Goal: Answer question/provide support: Share knowledge or assist other users

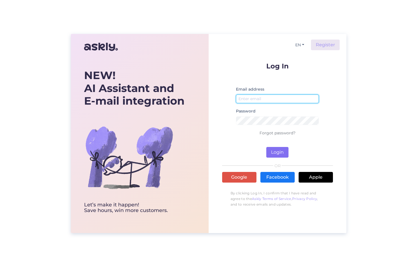
type input "[EMAIL_ADDRESS][DOMAIN_NAME]"
click at [273, 152] on button "Login" at bounding box center [277, 152] width 22 height 11
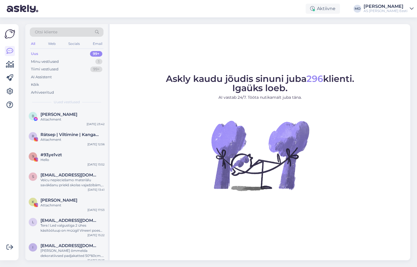
click at [34, 44] on div "All" at bounding box center [33, 43] width 6 height 7
click at [43, 31] on span "Otsi kliente" at bounding box center [46, 32] width 22 height 6
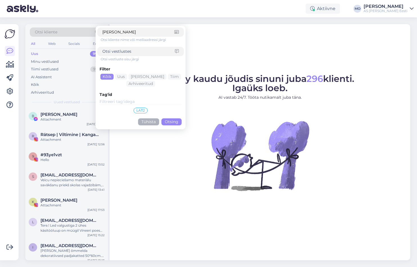
type input "[PERSON_NAME]"
click at [171, 123] on button "Otsing" at bounding box center [171, 122] width 20 height 7
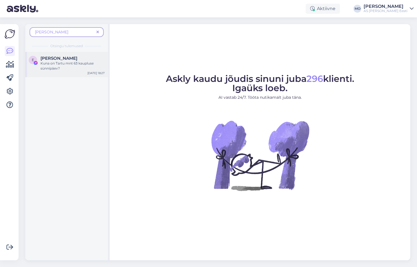
click at [61, 65] on div "Kuna on Tartu mnt 63 kaupluse sünnipäev?" at bounding box center [72, 66] width 64 height 10
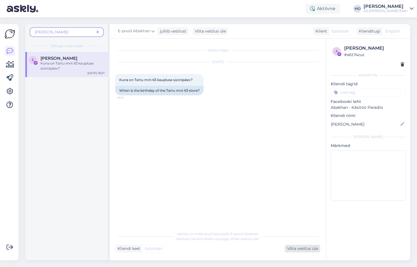
click at [308, 249] on div "Võta vestlus üle" at bounding box center [302, 249] width 35 height 8
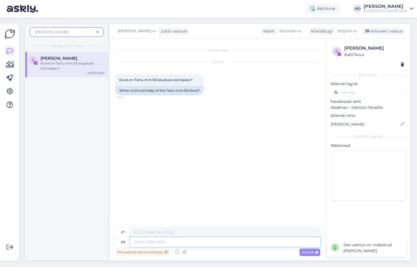
click at [156, 246] on textarea at bounding box center [225, 243] width 190 height 10
type textarea "Tere!"
type textarea "Tere! Täna"
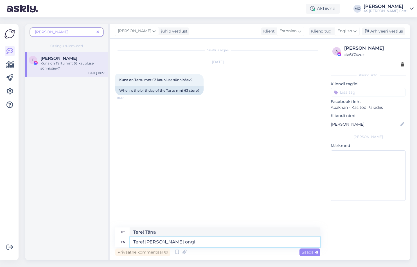
type textarea "Tere! [PERSON_NAME] ongi"
type textarea "Tere! [PERSON_NAME] ongi Tart"
type textarea "Tere! [PERSON_NAME] ongi [GEOGRAPHIC_DATA]"
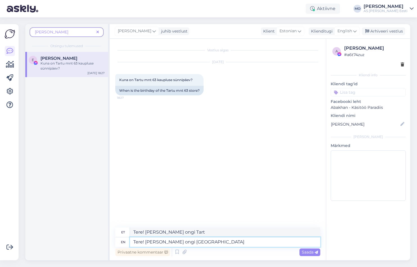
type textarea "Tere! [PERSON_NAME] ongi [GEOGRAPHIC_DATA]"
type textarea "Tere! [PERSON_NAME] ongi Tartu mnt"
type textarea "Tere! [PERSON_NAME][STREET_ADDRESS]"
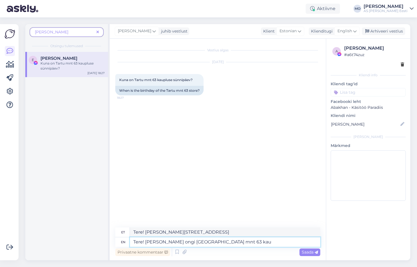
type textarea "Tere! [PERSON_NAME] ongi [GEOGRAPHIC_DATA] mnt 63 [PERSON_NAME]"
type textarea "Tere! [PERSON_NAME] ongi [GEOGRAPHIC_DATA] mnt 63 kaupluse s"
type textarea "Tere! [PERSON_NAME] on Tartu mnt 63 kaupluse"
type textarea "Tere! [PERSON_NAME] ongi Tartu mnt 63 kaupluse sünnipäev!"
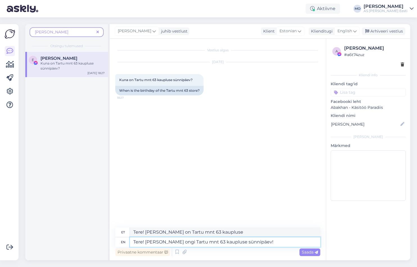
type textarea "Tere! [PERSON_NAME] ongi Tartu mnt 63 kaupluse sünnipäev!"
type textarea "Tere! [PERSON_NAME] ongi Tartu mnt 63 kaupluse sünnipäev! 🥰"
type textarea "Tere! [PERSON_NAME] ongi Tartu mnt 63 kaupluse sünnipäev! 🥰Kiirustage sü"
type textarea "Tere! [PERSON_NAME] ongi Tartu mnt 63 kaupluse sünnipäev! 🥰Kiirustage"
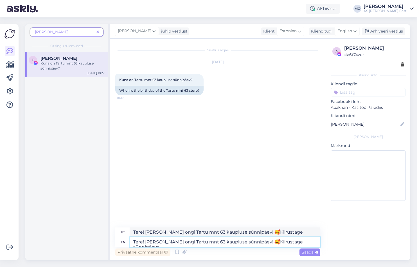
type textarea "Tere! [PERSON_NAME] ongi Tartu mnt 63 kaupluse sünnipäev! 🥰Kiirustage sünnipäev…"
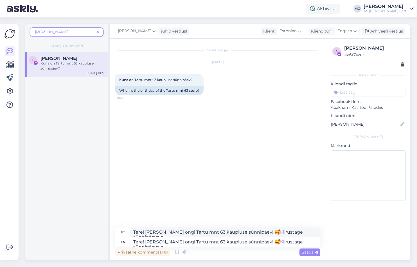
click at [308, 253] on span "Saada" at bounding box center [309, 252] width 16 height 5
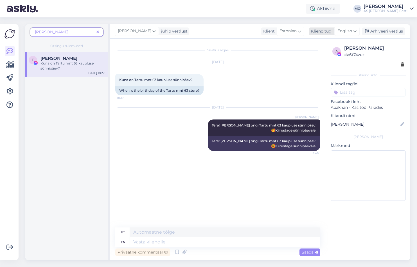
click at [353, 30] on div "English" at bounding box center [346, 31] width 25 height 9
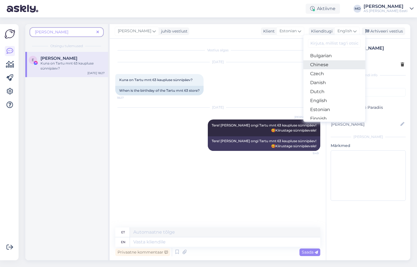
scroll to position [28, 0]
click at [324, 90] on link "English" at bounding box center [334, 91] width 62 height 9
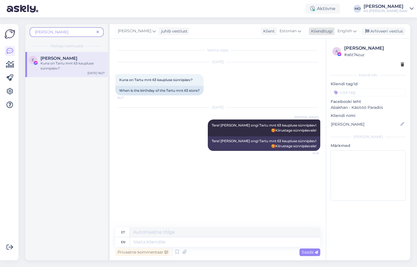
click at [357, 31] on div "English" at bounding box center [346, 31] width 25 height 9
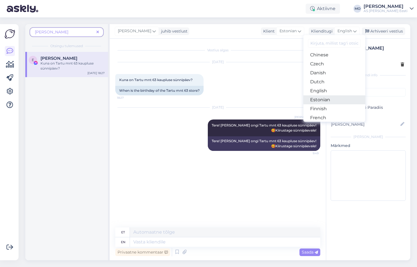
click at [323, 101] on link "Estonian" at bounding box center [334, 100] width 62 height 9
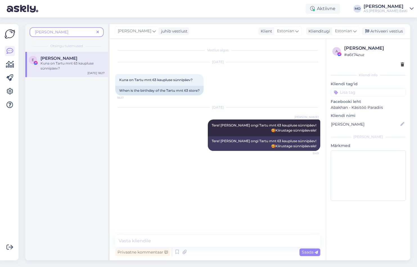
click at [99, 33] on span at bounding box center [97, 32] width 7 height 6
